Goal: Check status: Check status

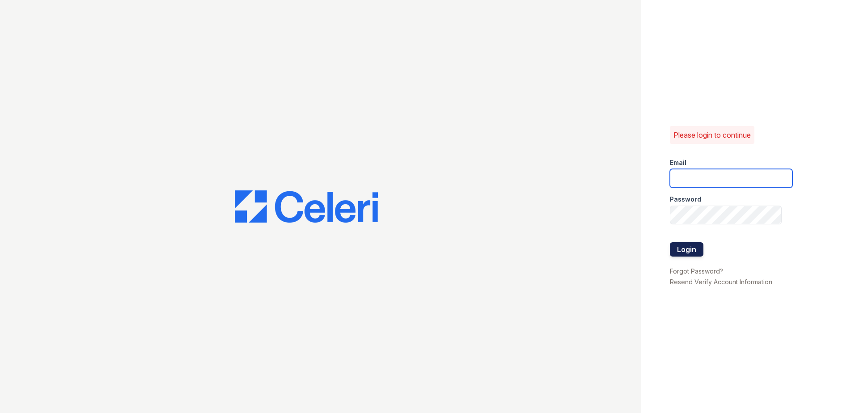
type input "ttolentino@trinity-pm.com"
click at [687, 244] on button "Login" at bounding box center [687, 249] width 34 height 14
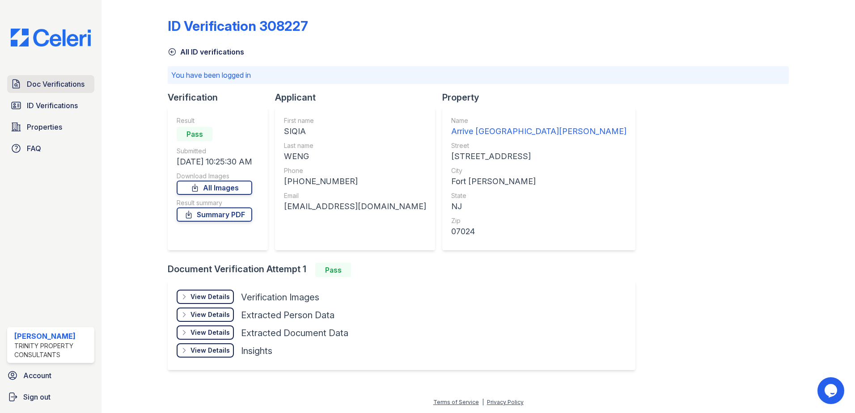
click at [56, 89] on span "Doc Verifications" at bounding box center [56, 84] width 58 height 11
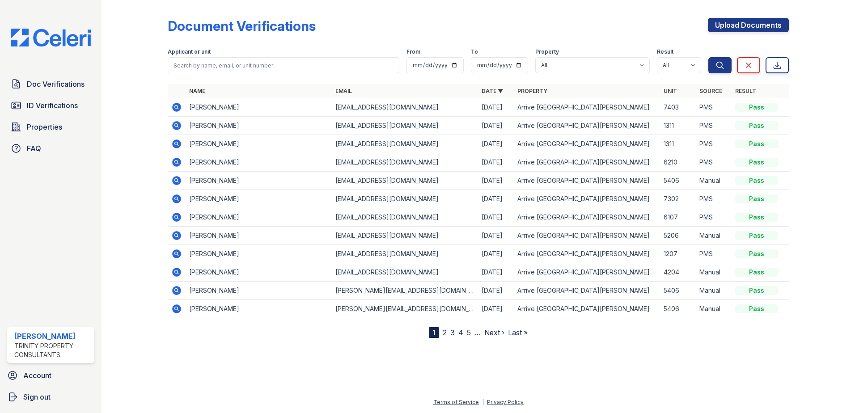
click at [205, 200] on td "[PERSON_NAME]" at bounding box center [259, 199] width 146 height 18
click at [171, 200] on td at bounding box center [177, 199] width 18 height 18
click at [175, 200] on icon at bounding box center [176, 198] width 9 height 9
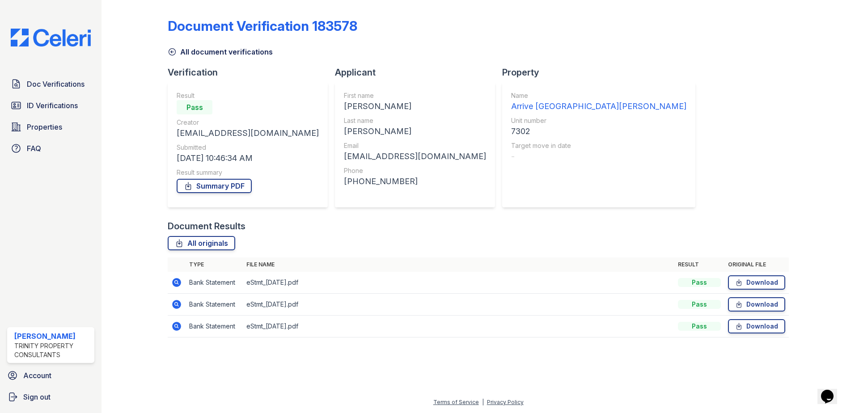
click at [174, 279] on icon at bounding box center [176, 282] width 9 height 9
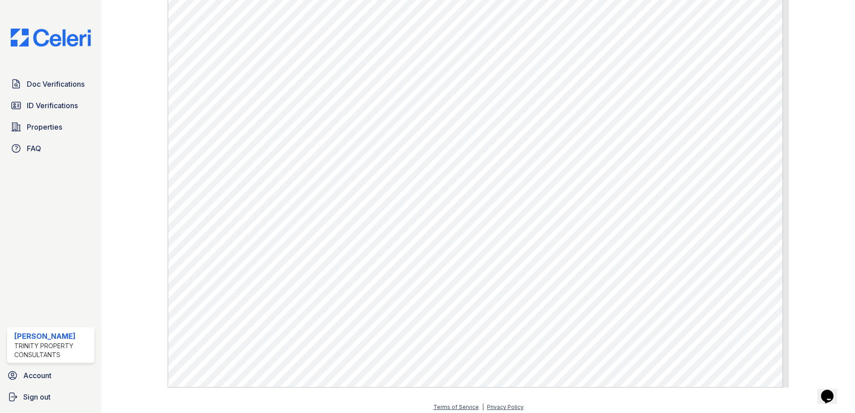
scroll to position [464, 0]
